Goal: Communication & Community: Connect with others

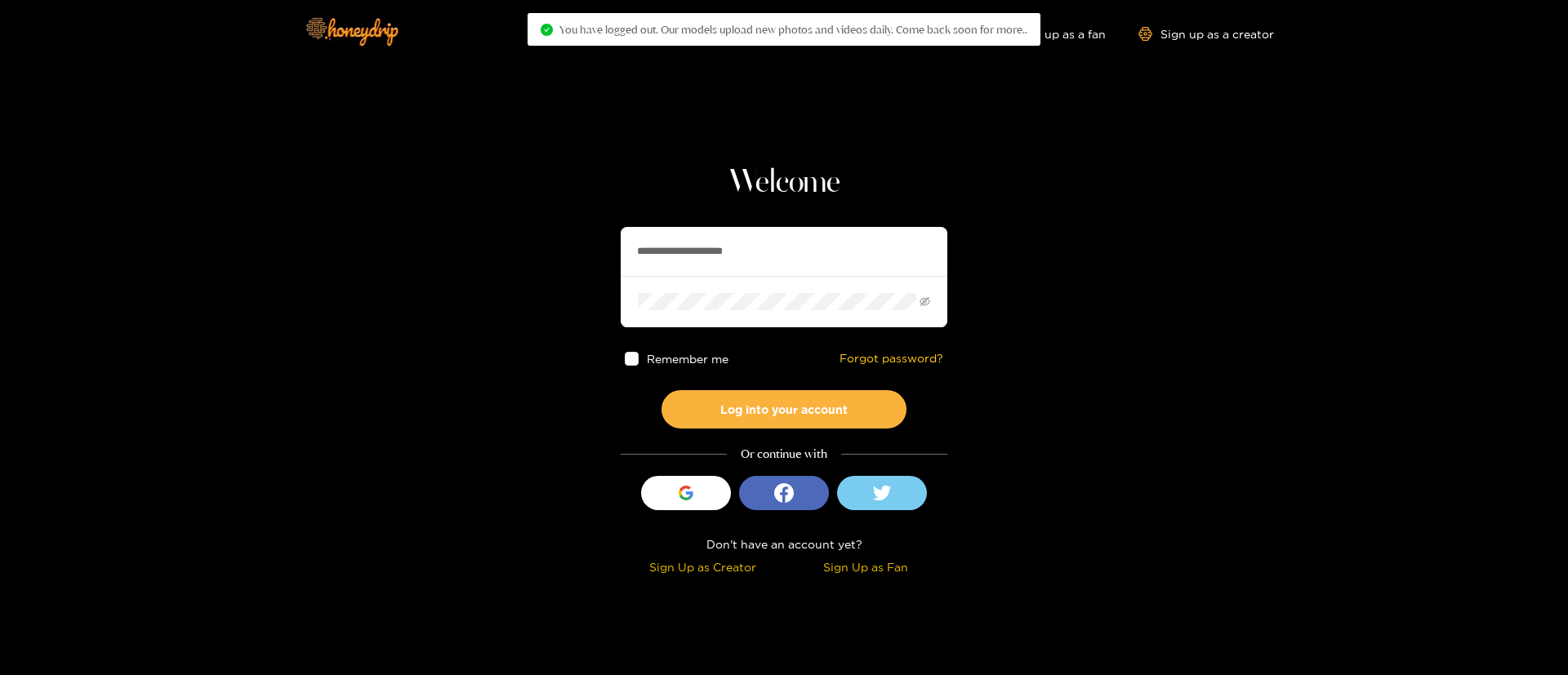
click at [665, 262] on input "**********" at bounding box center [784, 252] width 327 height 49
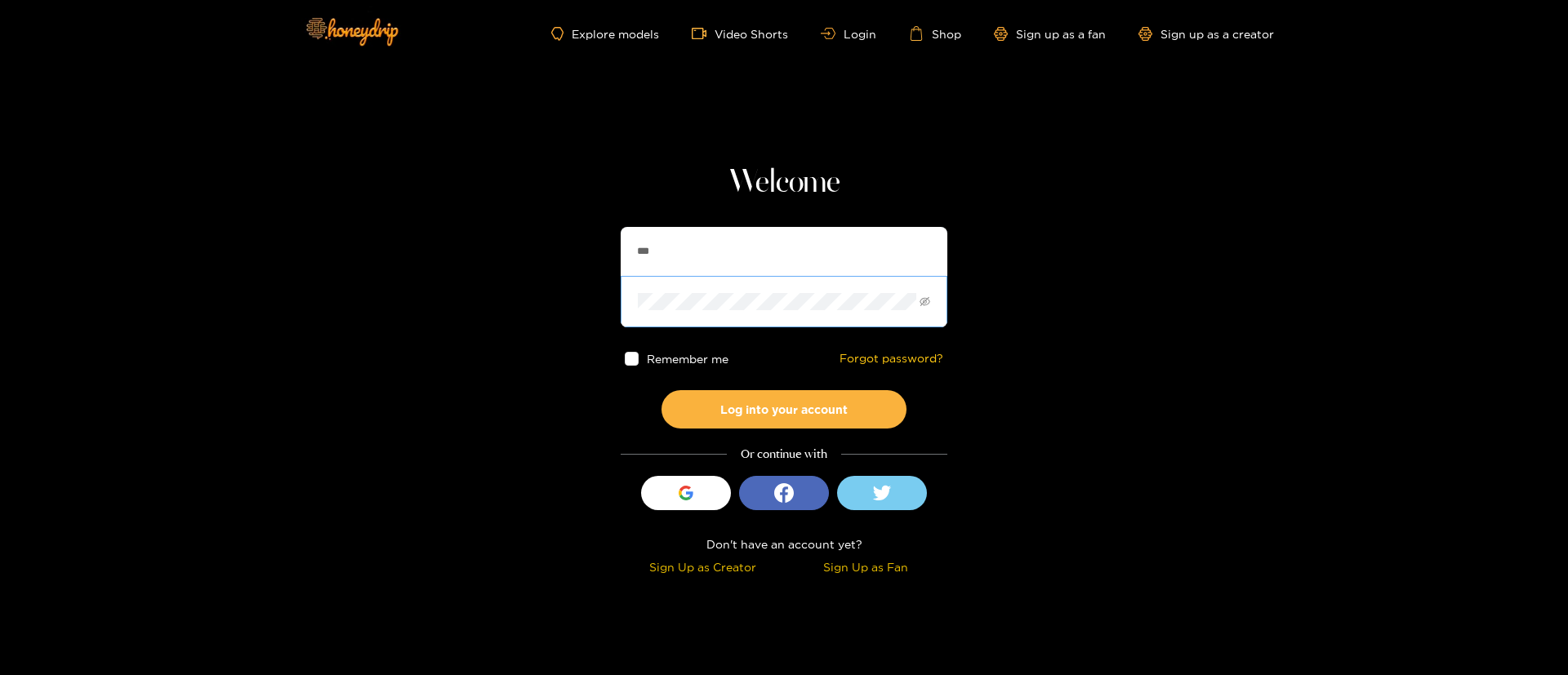
type input "**********"
click at [810, 390] on button "Log into your account" at bounding box center [784, 409] width 245 height 38
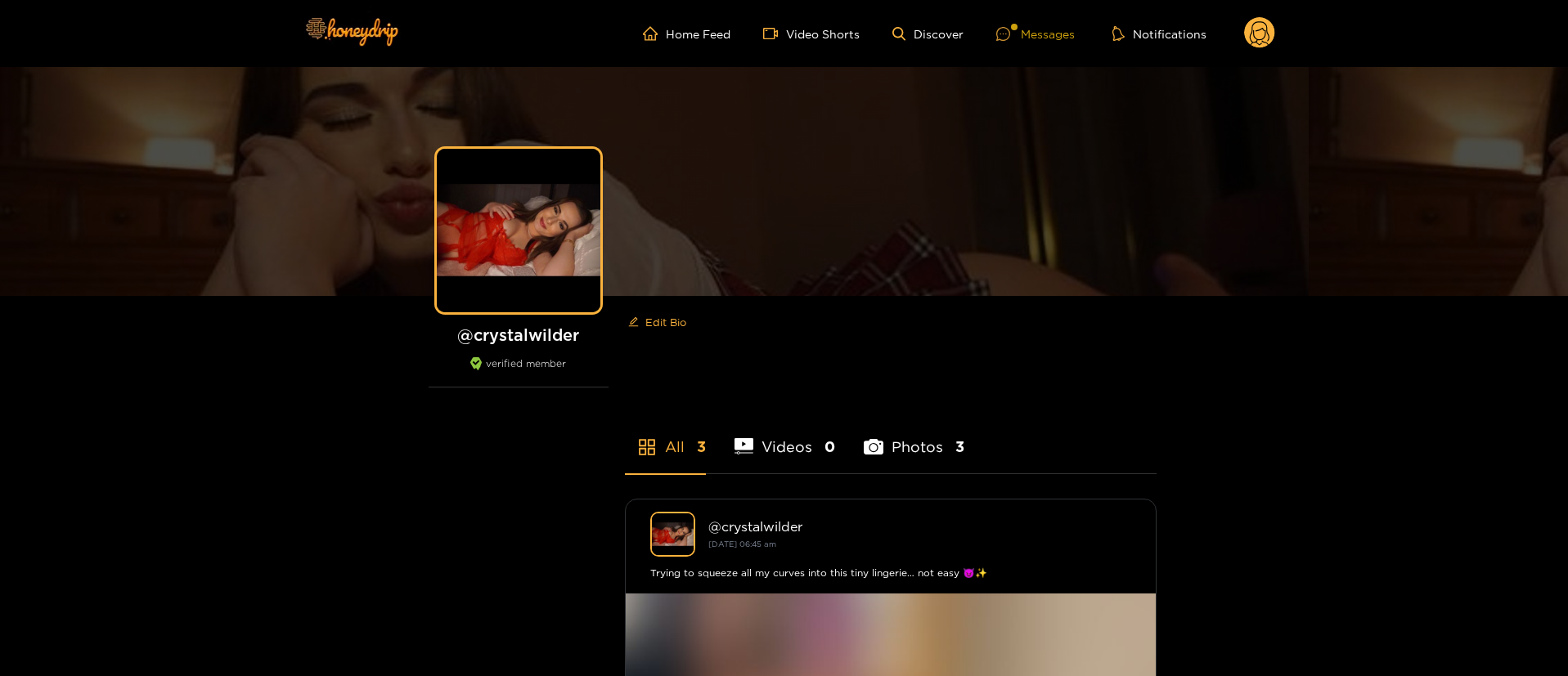
click at [1028, 37] on div "Messages" at bounding box center [1035, 34] width 78 height 19
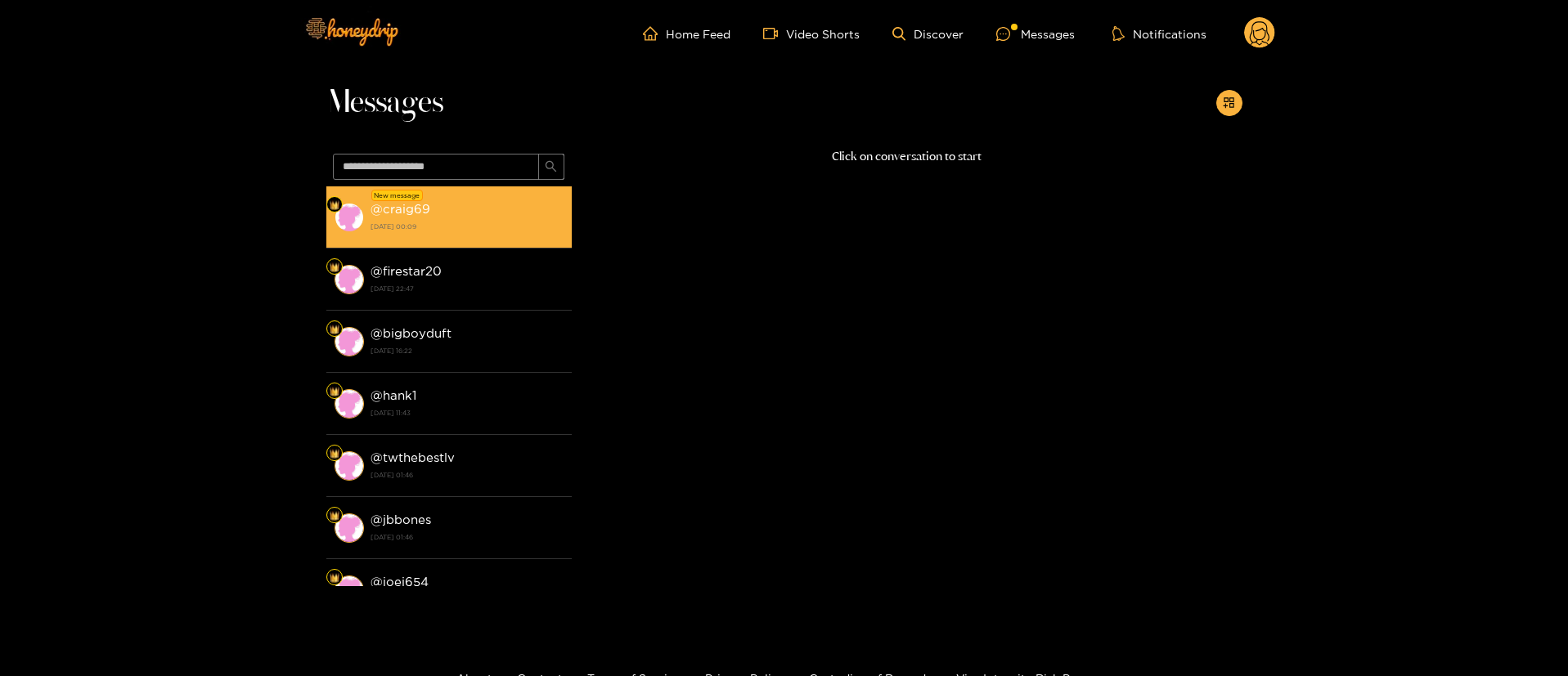
click at [424, 243] on li "New message @ craig69 [DATE] 00:09" at bounding box center [449, 217] width 246 height 62
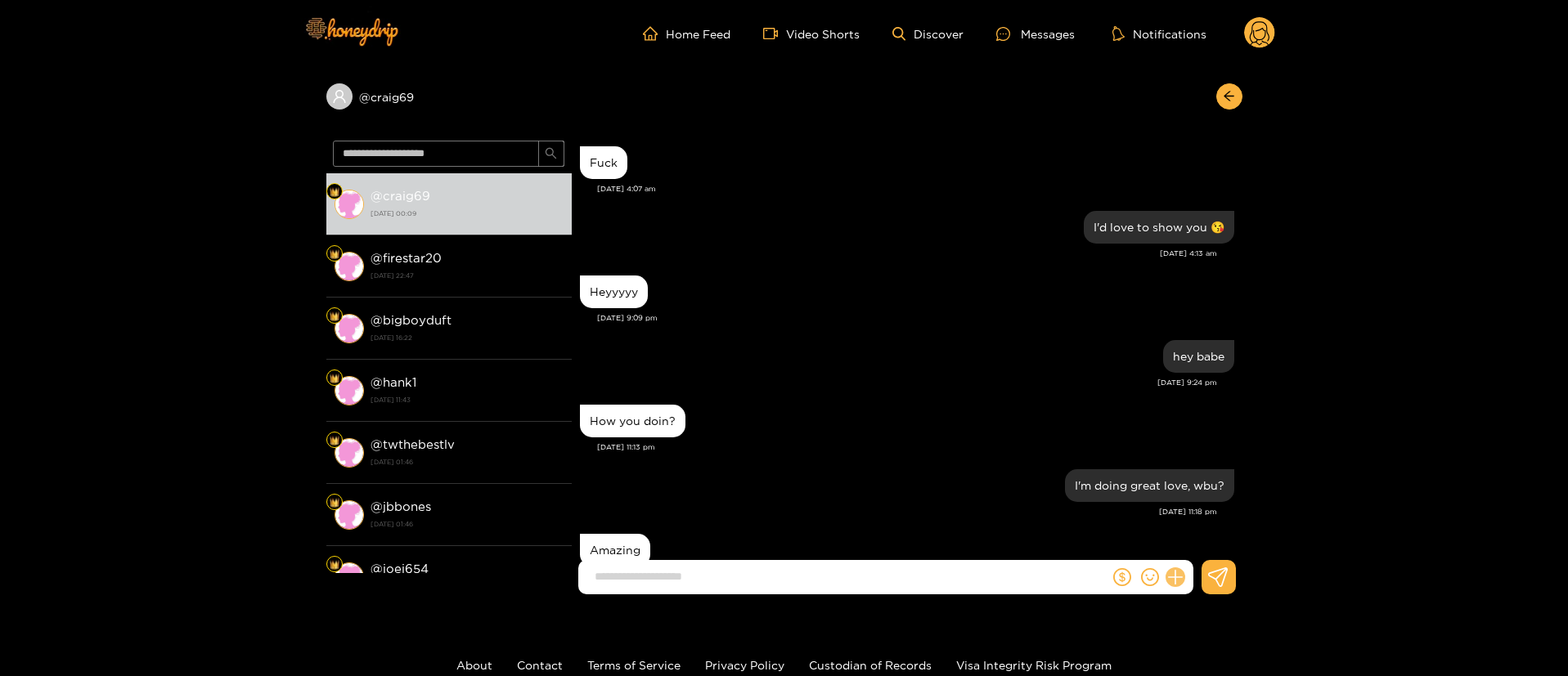
scroll to position [1821, 0]
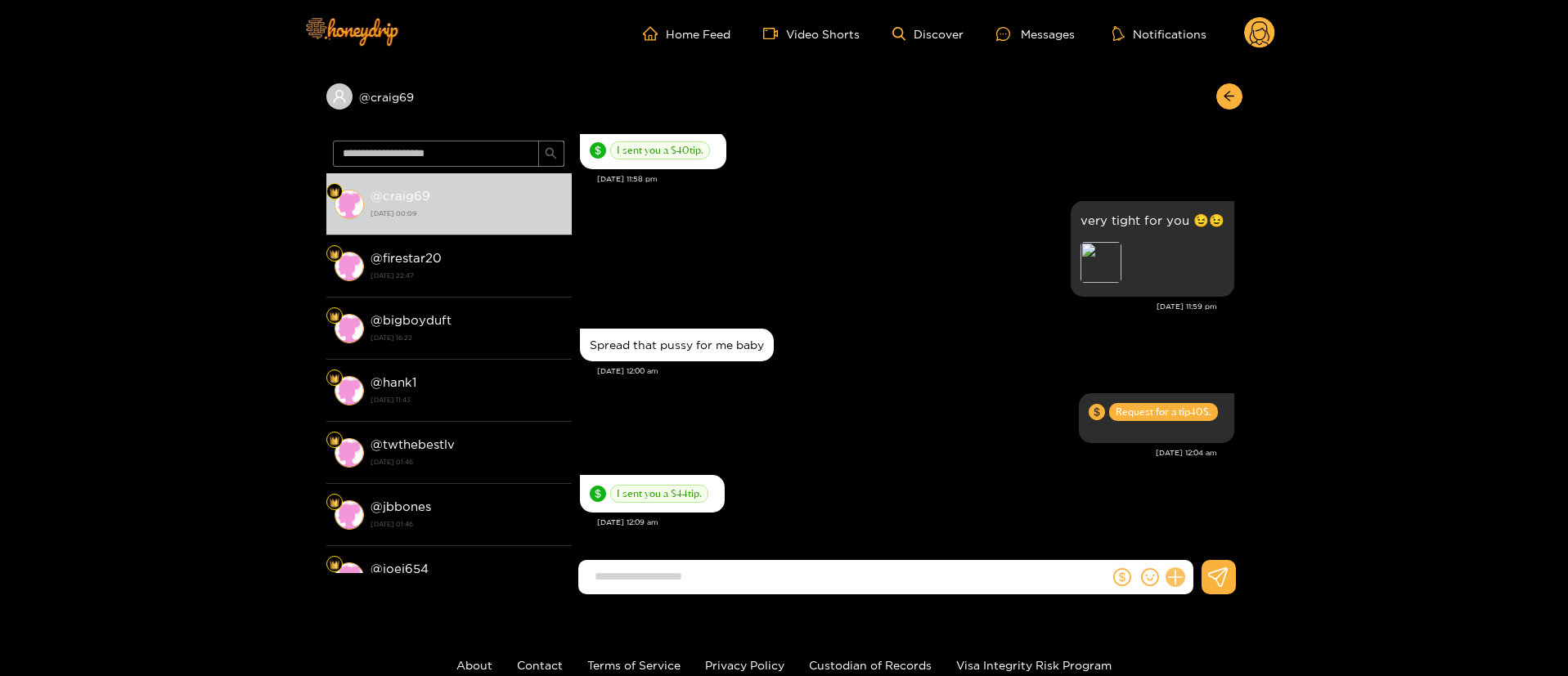
click at [1178, 569] on button at bounding box center [1175, 577] width 28 height 28
click at [1197, 550] on button at bounding box center [1205, 537] width 57 height 37
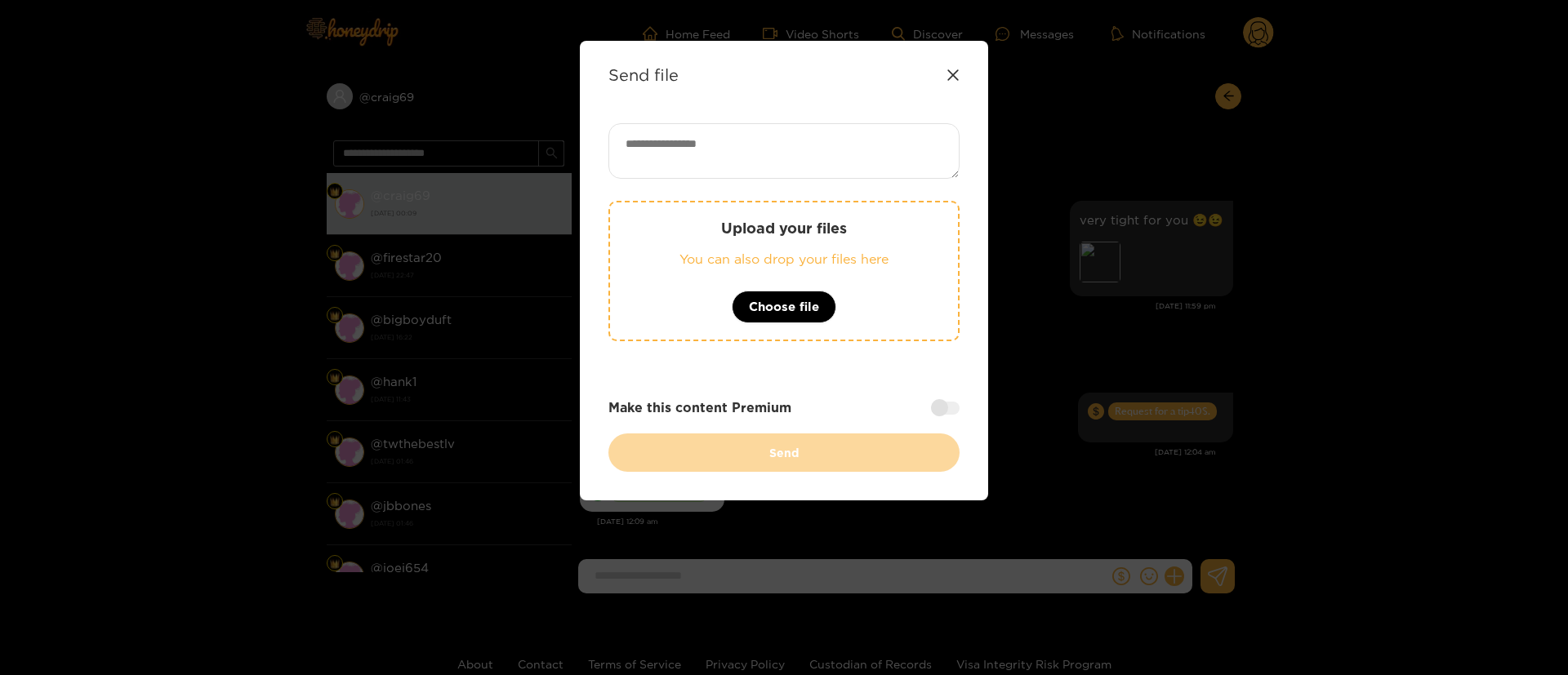
click at [854, 150] on textarea at bounding box center [784, 151] width 351 height 55
paste textarea "**********"
type textarea "**********"
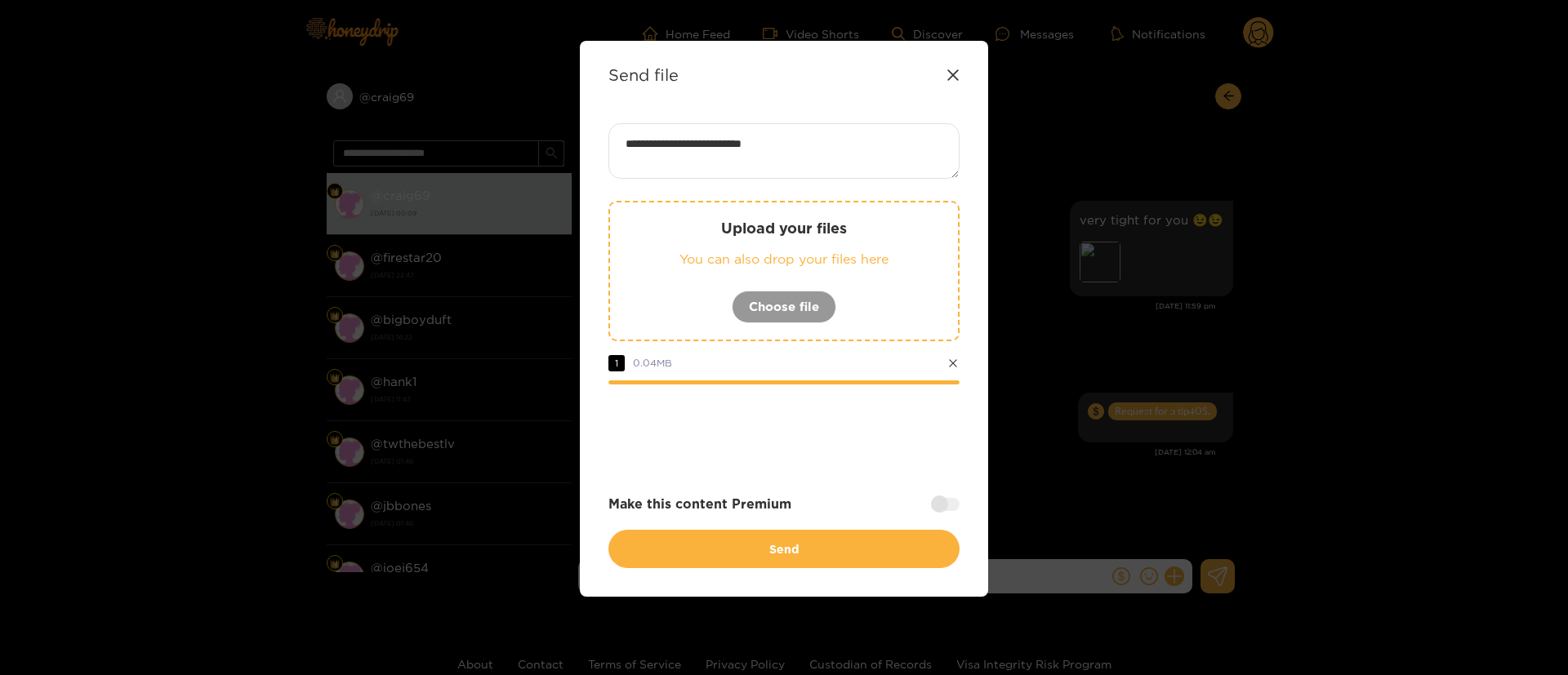
click at [850, 430] on div at bounding box center [784, 429] width 351 height 66
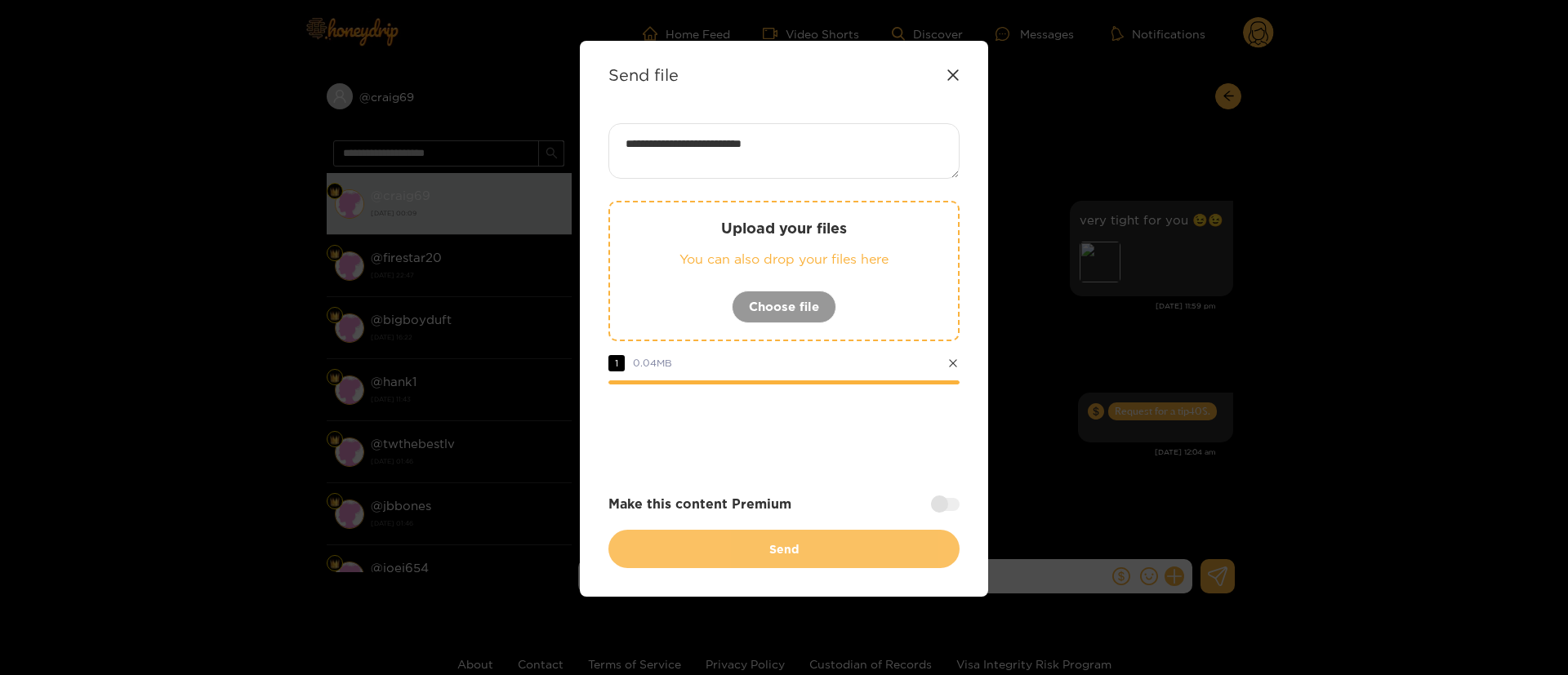
click at [811, 549] on button "Send" at bounding box center [784, 549] width 351 height 38
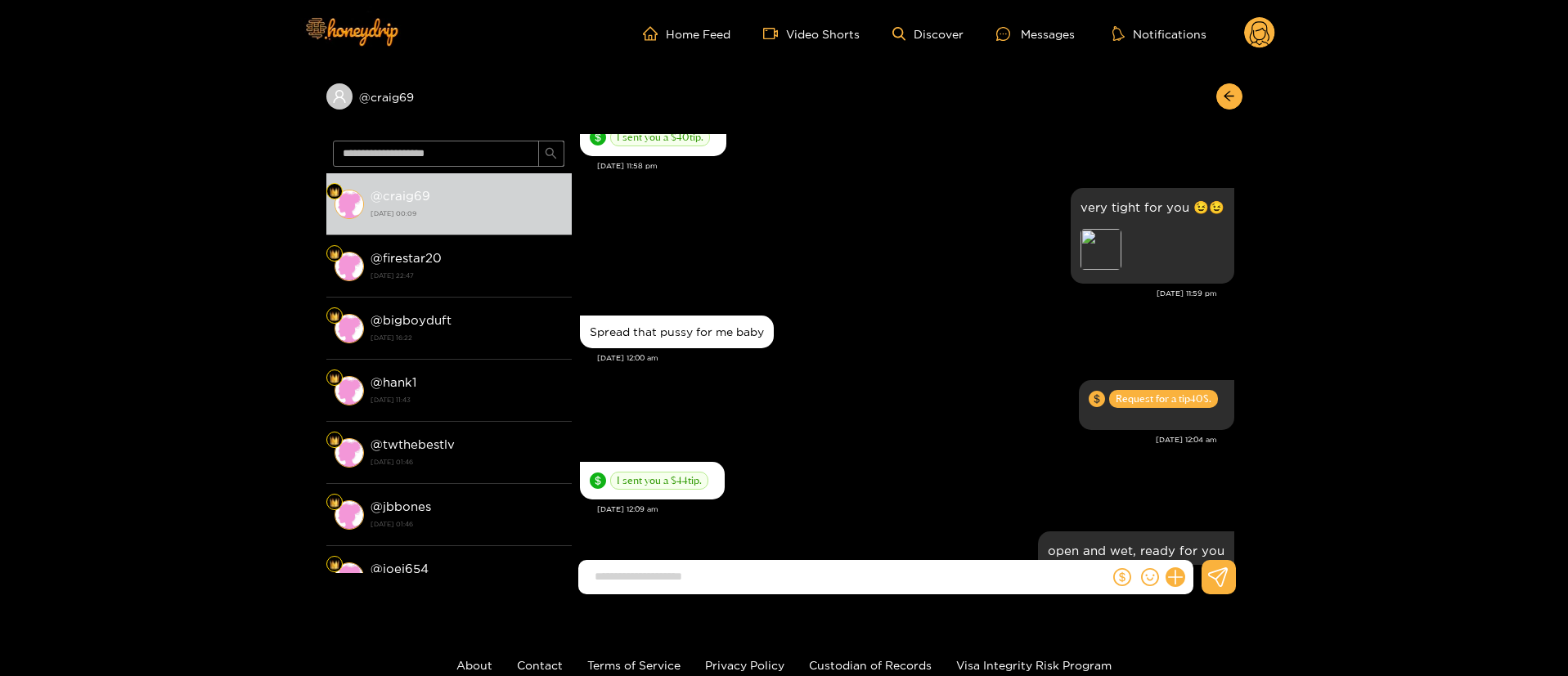
scroll to position [1949, 0]
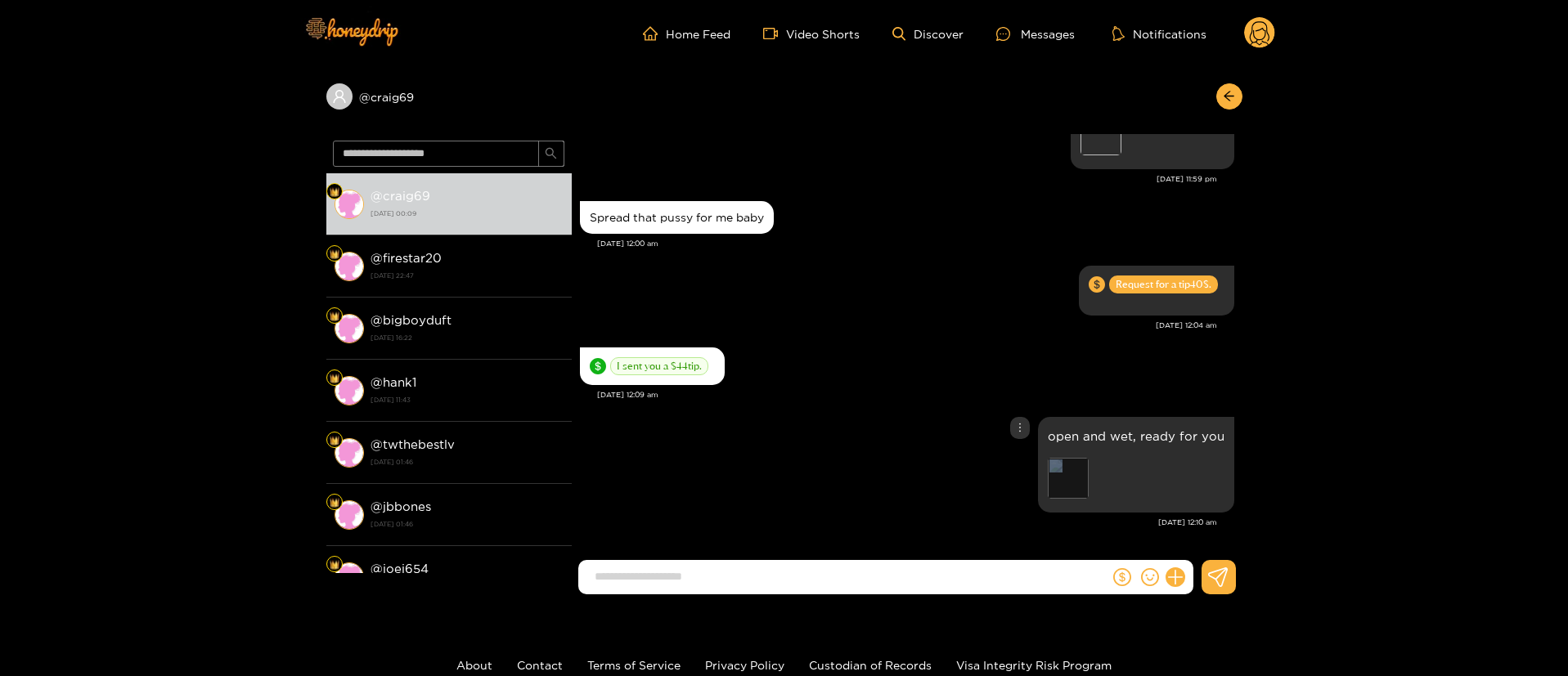
drag, startPoint x: 1049, startPoint y: 492, endPoint x: 1068, endPoint y: 472, distance: 27.6
click at [1068, 472] on div "open and wet, ready for you Preview" at bounding box center [1136, 465] width 196 height 95
click at [1068, 472] on div "Preview" at bounding box center [1068, 478] width 41 height 41
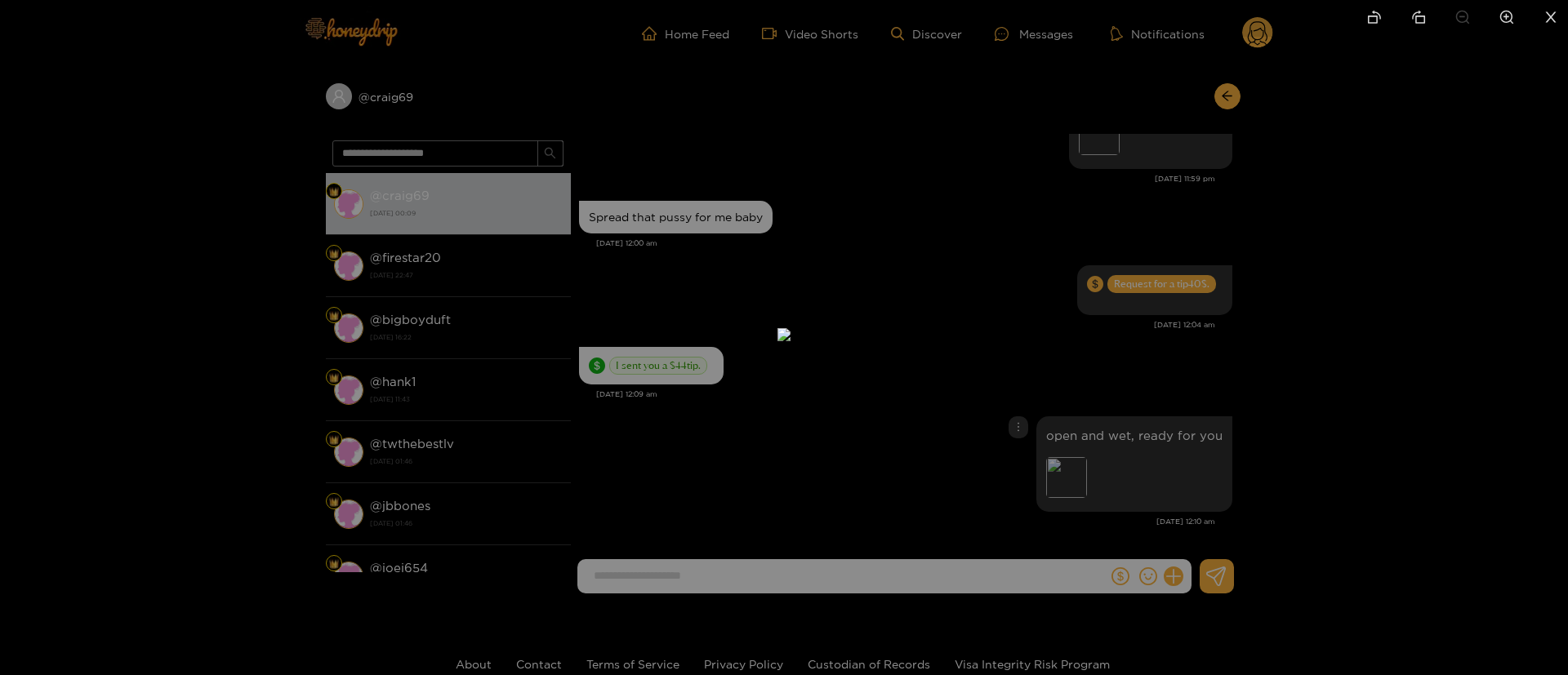
click at [970, 207] on div at bounding box center [784, 337] width 1568 height 675
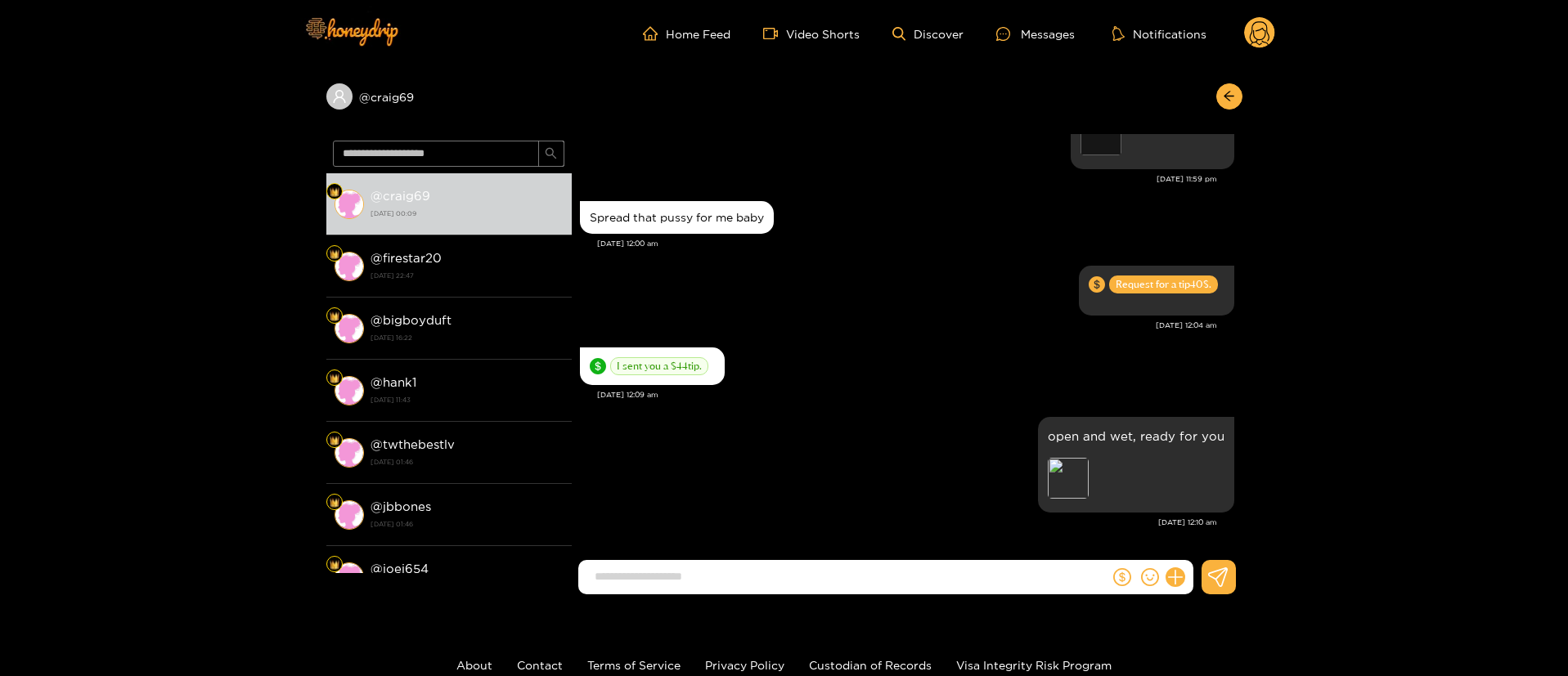
click at [1103, 140] on div "Preview" at bounding box center [1101, 135] width 41 height 41
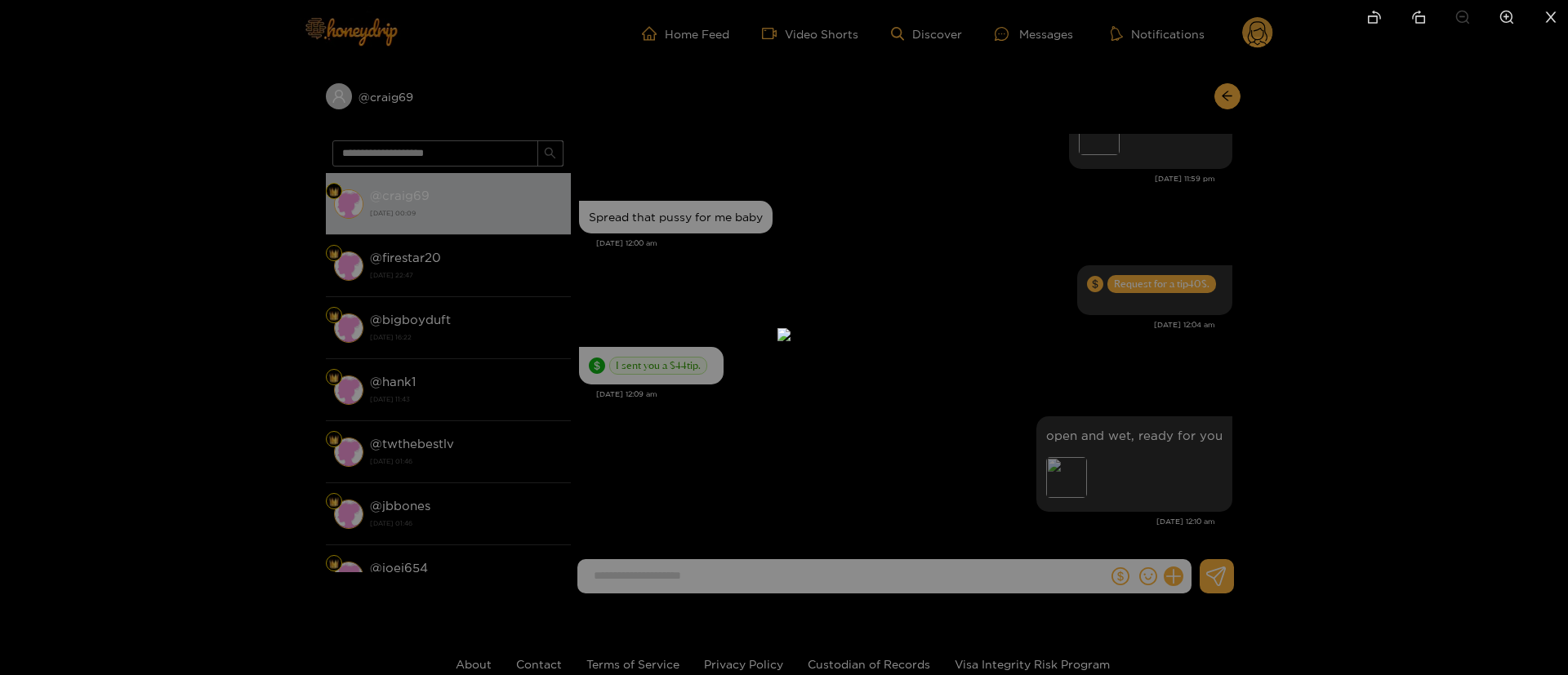
click at [1135, 170] on div at bounding box center [784, 337] width 1568 height 675
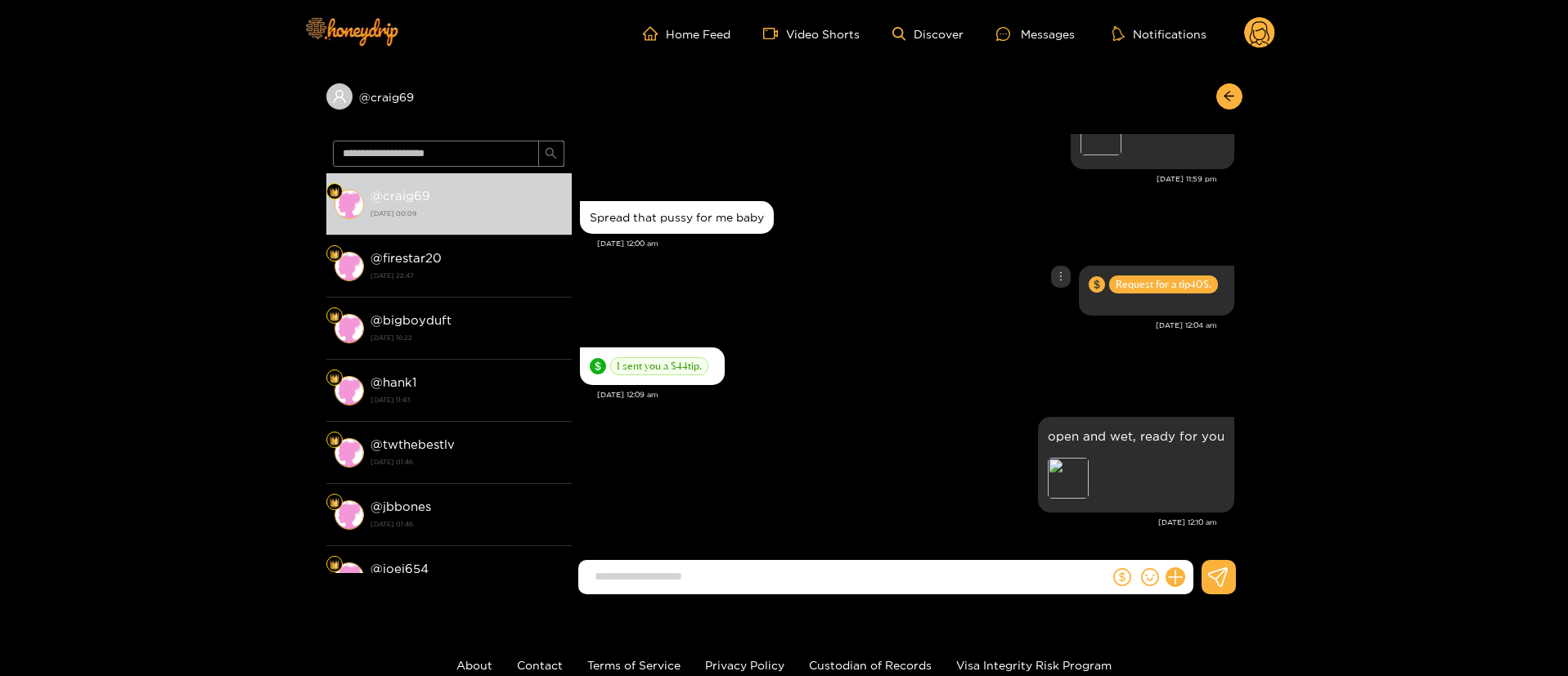
click at [857, 274] on div "Request for a tip 40 $." at bounding box center [906, 291] width 654 height 58
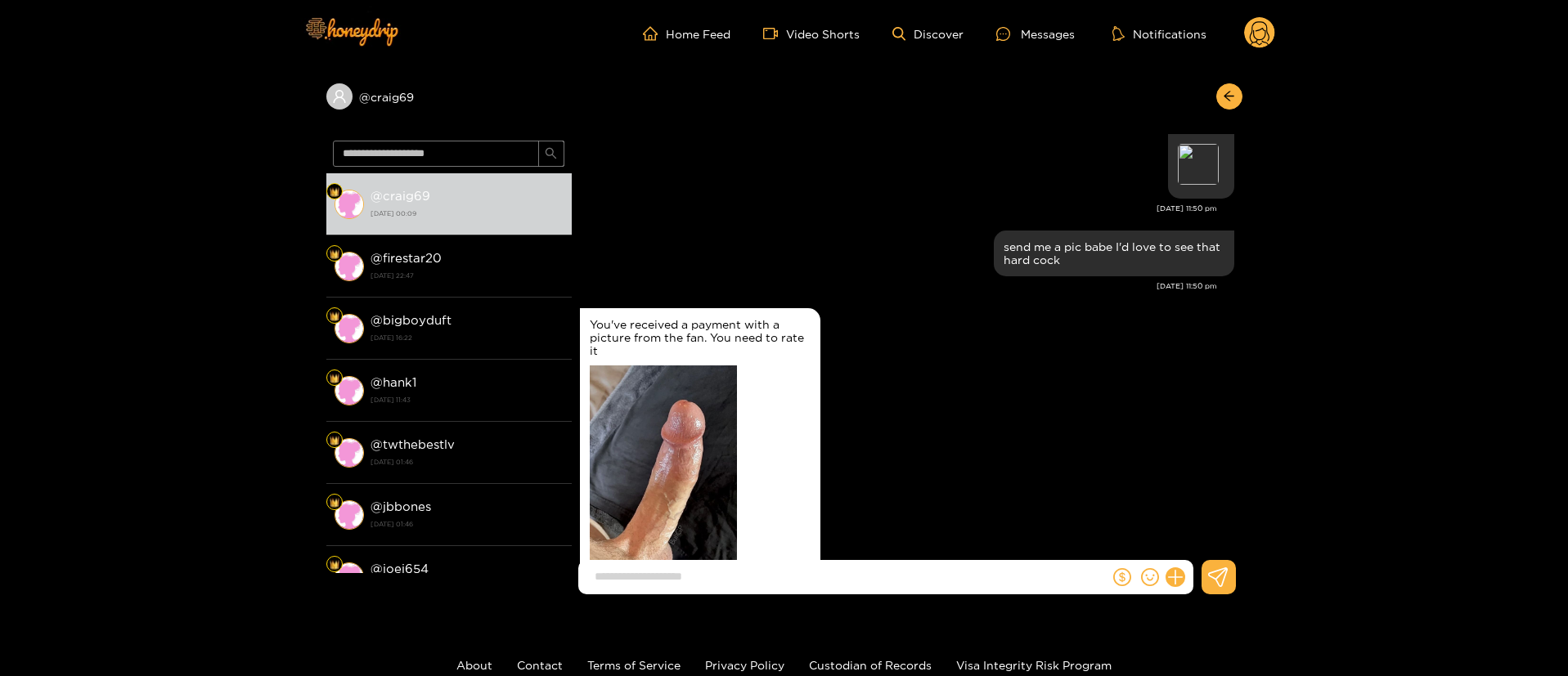
scroll to position [1016, 0]
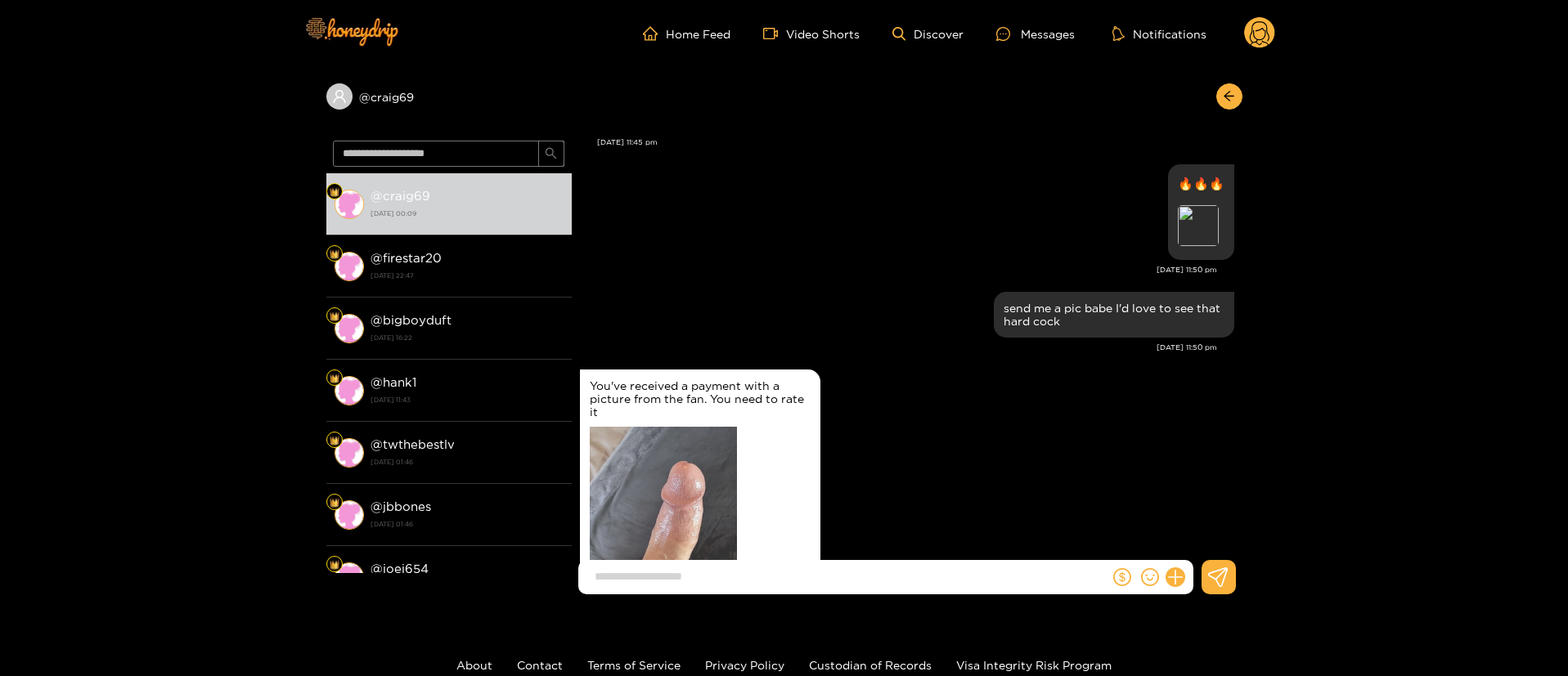
click at [675, 457] on img at bounding box center [663, 549] width 148 height 244
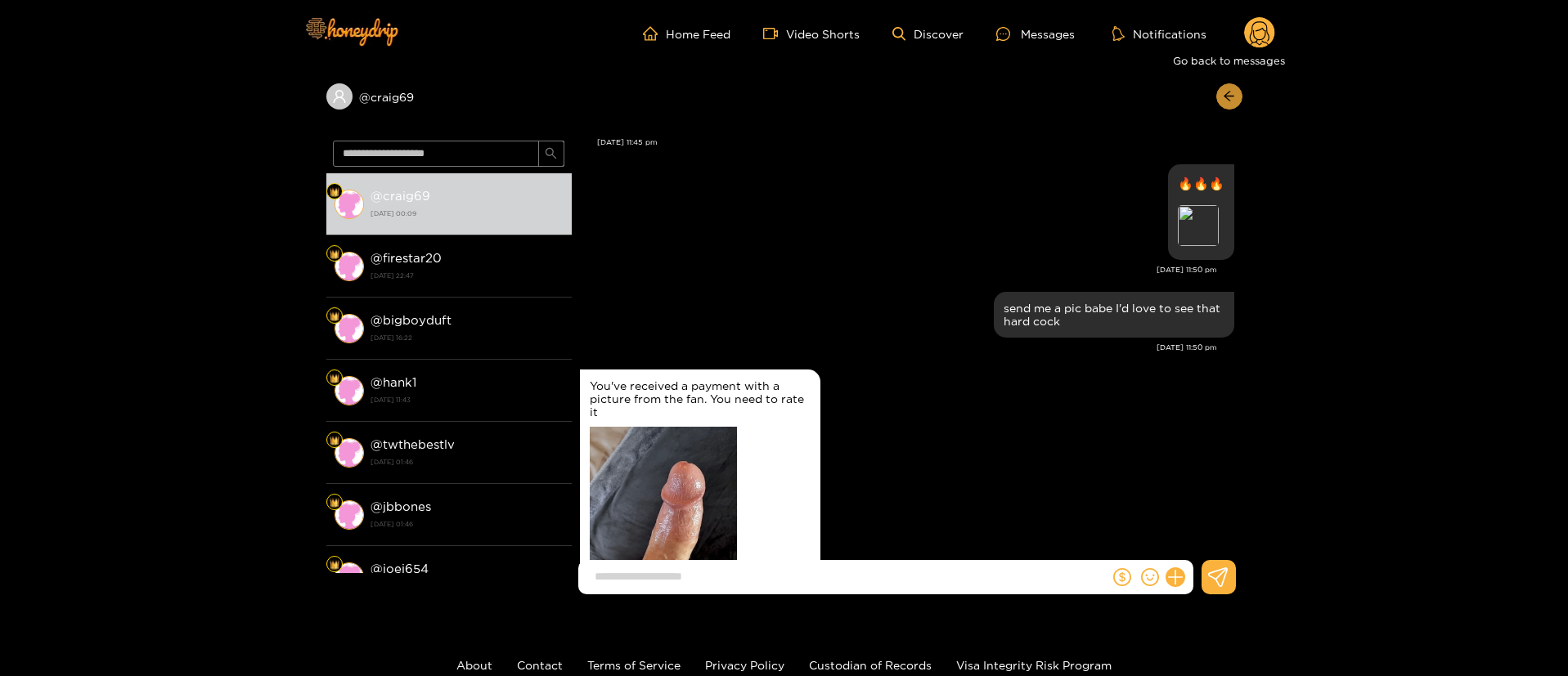
click at [1229, 101] on icon "arrow-left" at bounding box center [1229, 96] width 12 height 12
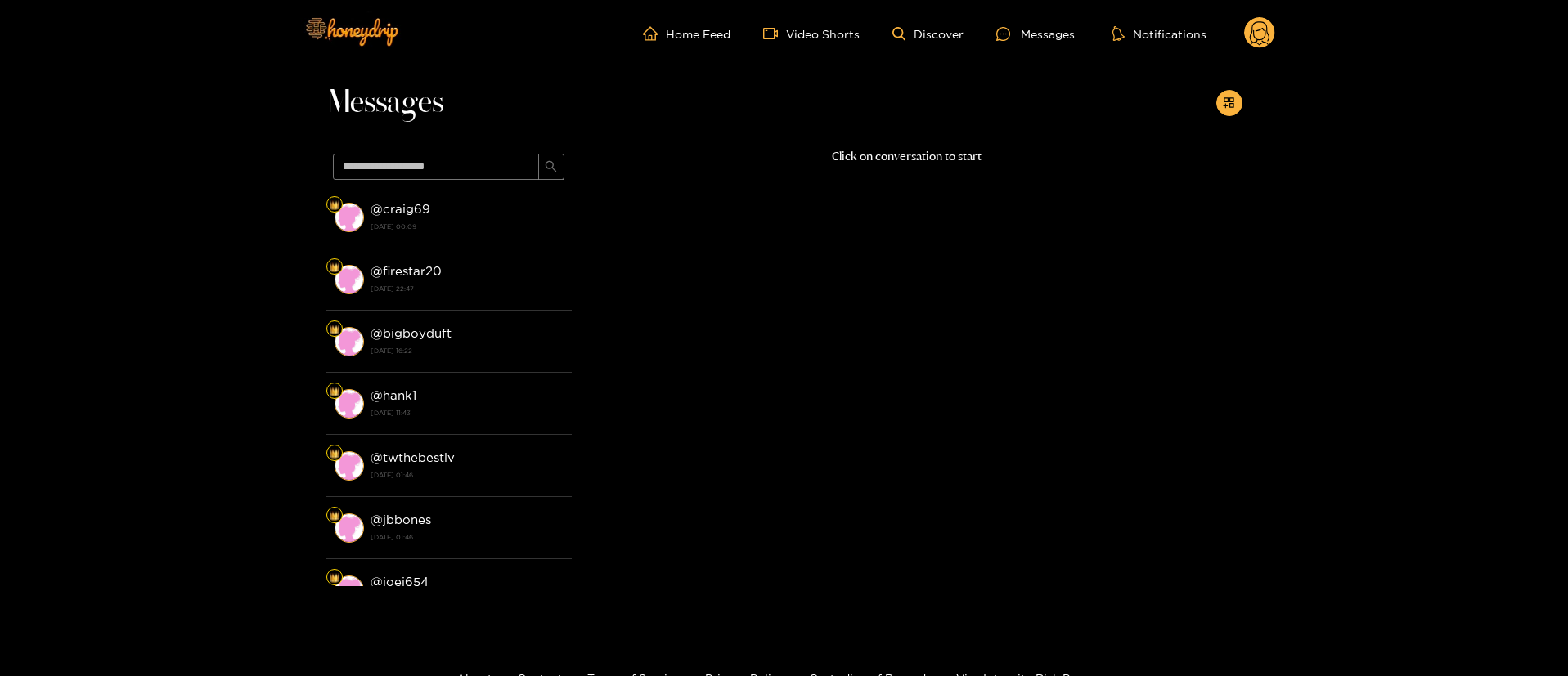
click at [1249, 44] on icon at bounding box center [1259, 33] width 31 height 32
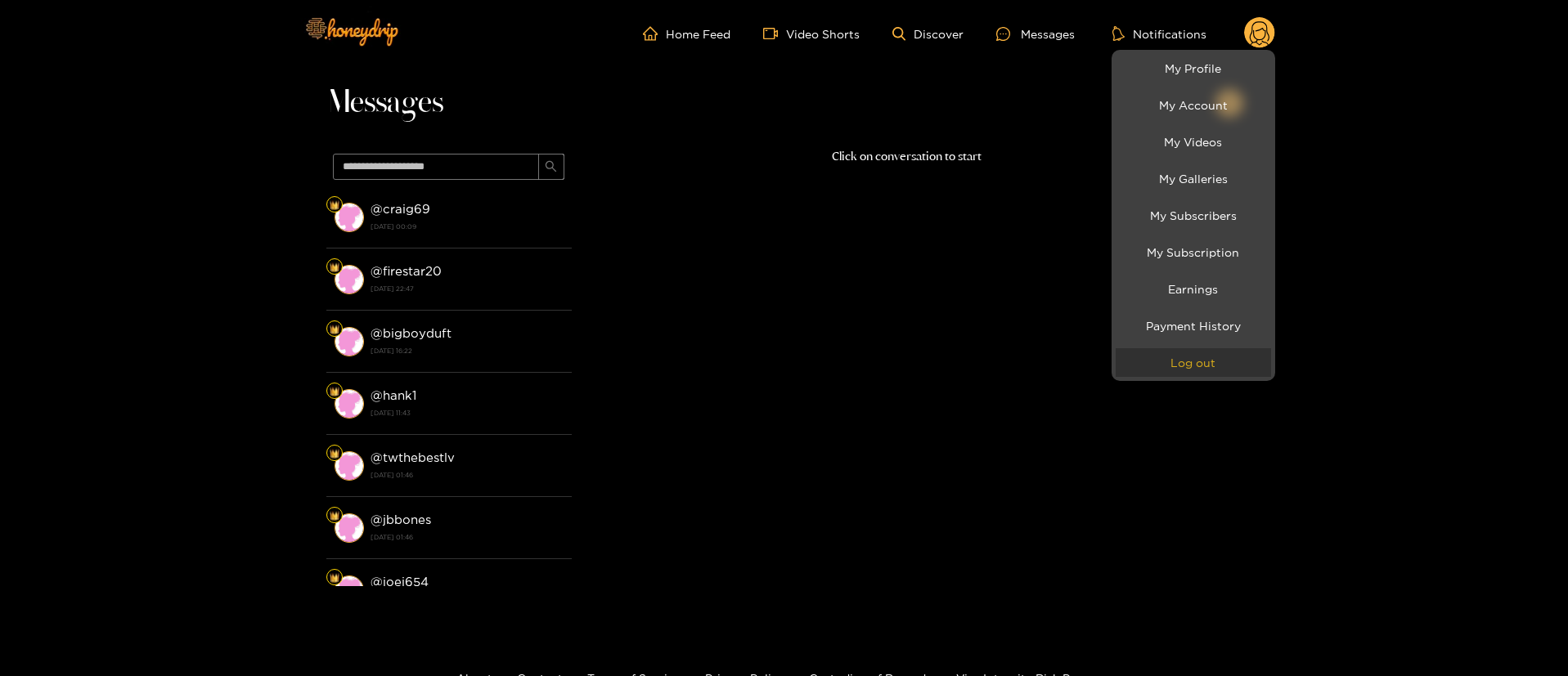
drag, startPoint x: 1210, startPoint y: 378, endPoint x: 1206, endPoint y: 367, distance: 11.7
click at [1206, 367] on li "Log out" at bounding box center [1194, 362] width 164 height 37
click at [1206, 367] on button "Log out" at bounding box center [1193, 363] width 155 height 29
